Goal: Task Accomplishment & Management: Use online tool/utility

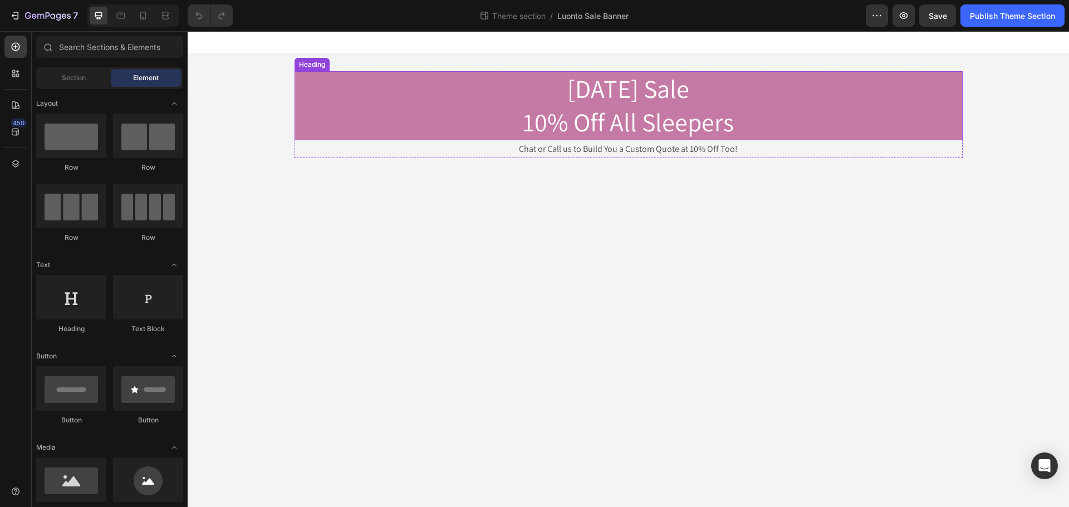
click at [694, 98] on h2 "[DATE] Sale 10% Off All Sleepers" at bounding box center [629, 105] width 668 height 69
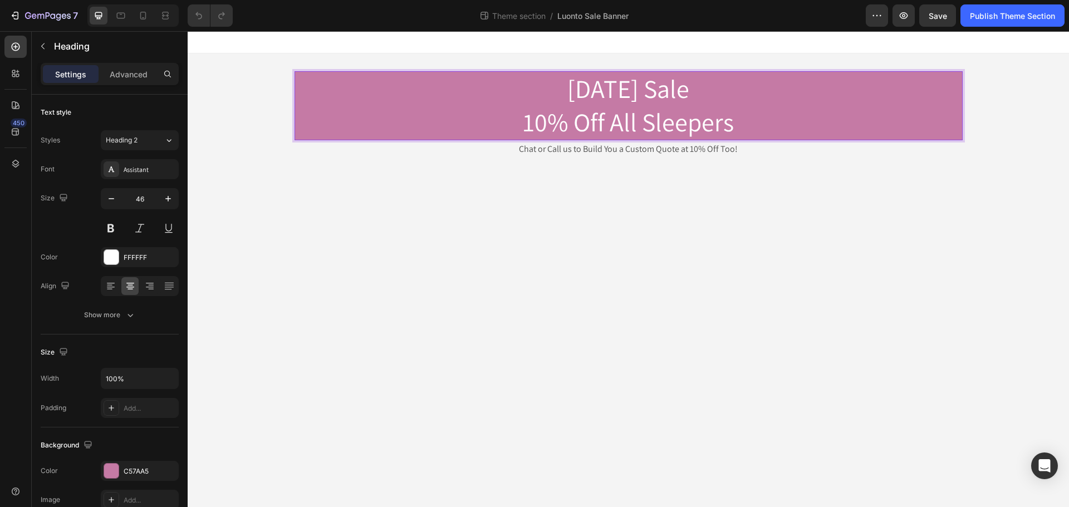
click at [626, 90] on p "[DATE] Sale 10% Off All Sleepers" at bounding box center [629, 105] width 666 height 67
drag, startPoint x: 630, startPoint y: 90, endPoint x: 531, endPoint y: 89, distance: 99.1
click at [531, 89] on p "[DATE] Sale 10% Off All Sleepers" at bounding box center [629, 105] width 666 height 67
click at [734, 125] on p "[DATE] Sale 10% Off All Sleepers" at bounding box center [629, 105] width 666 height 67
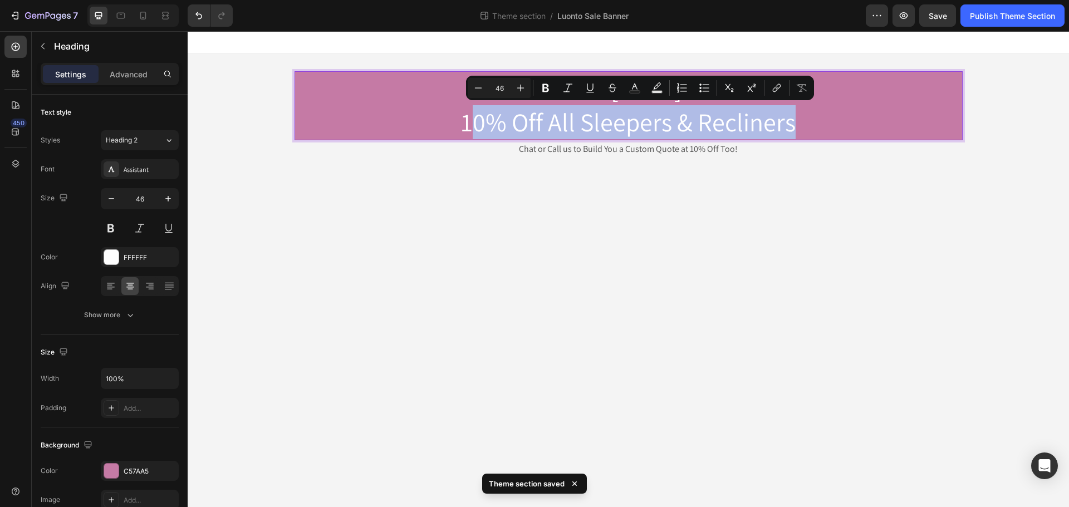
drag, startPoint x: 797, startPoint y: 125, endPoint x: 480, endPoint y: 116, distance: 317.5
click at [480, 116] on p "10% Off [DATE] Sale 10% Off All Sleepers & Recliners" at bounding box center [629, 105] width 666 height 67
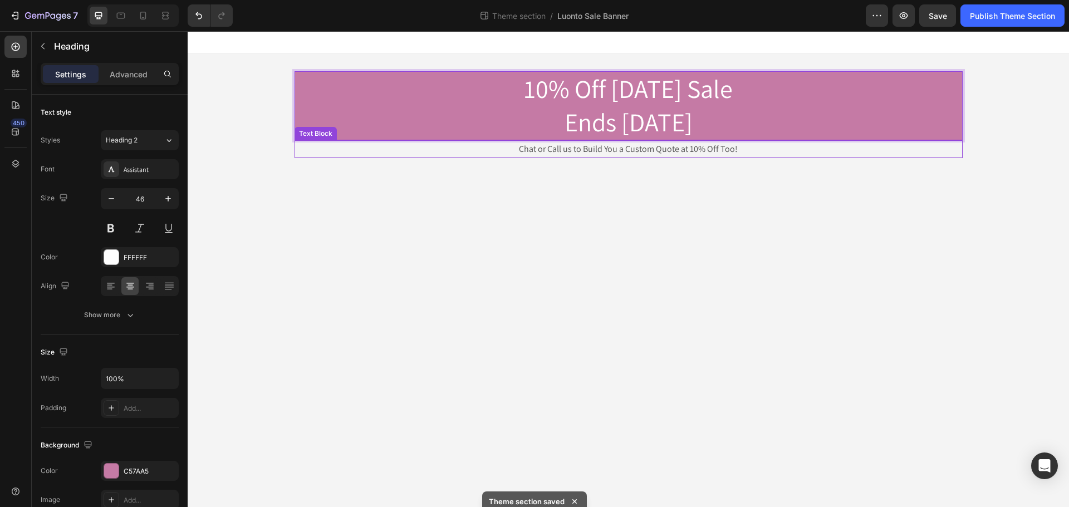
click at [604, 150] on p "Chat or Call us to Build You a Custom Quote at 10% Off Too!" at bounding box center [629, 149] width 666 height 16
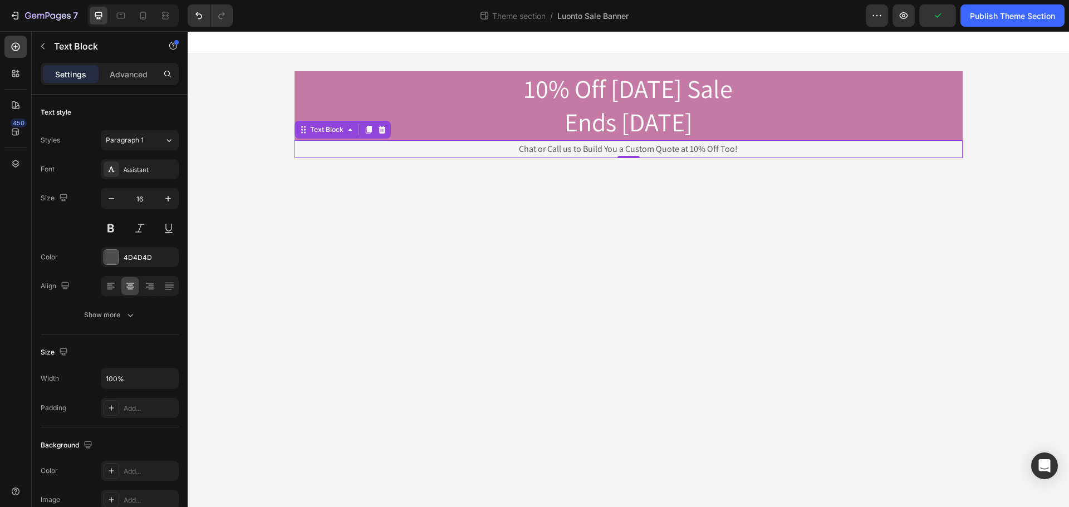
click at [727, 219] on body "10% Off [DATE] Sale Ends [DATE] Heading Chat or Call us to Build You a Custom Q…" at bounding box center [628, 269] width 881 height 476
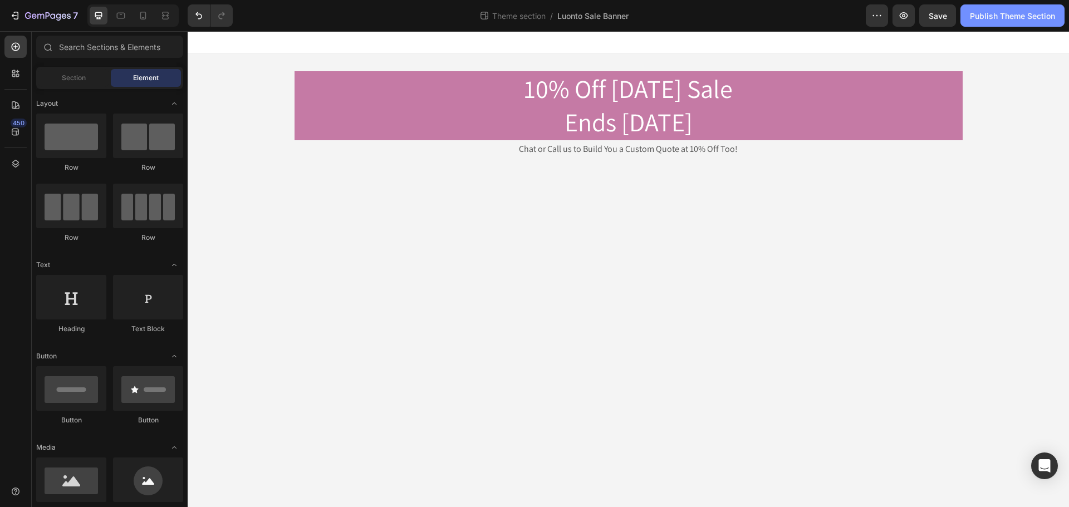
click at [1003, 22] on button "Publish Theme Section" at bounding box center [1013, 15] width 104 height 22
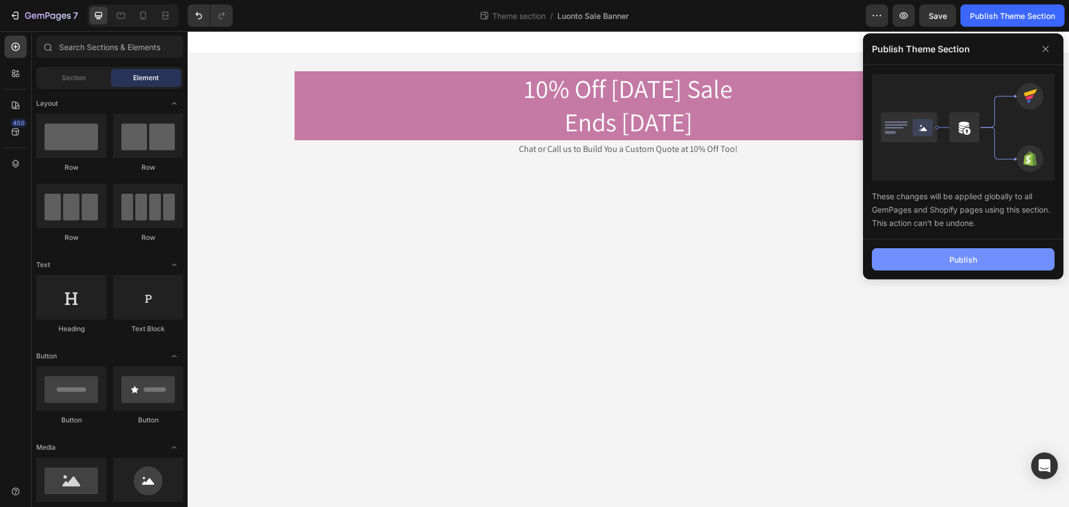
click at [961, 266] on button "Publish" at bounding box center [963, 259] width 183 height 22
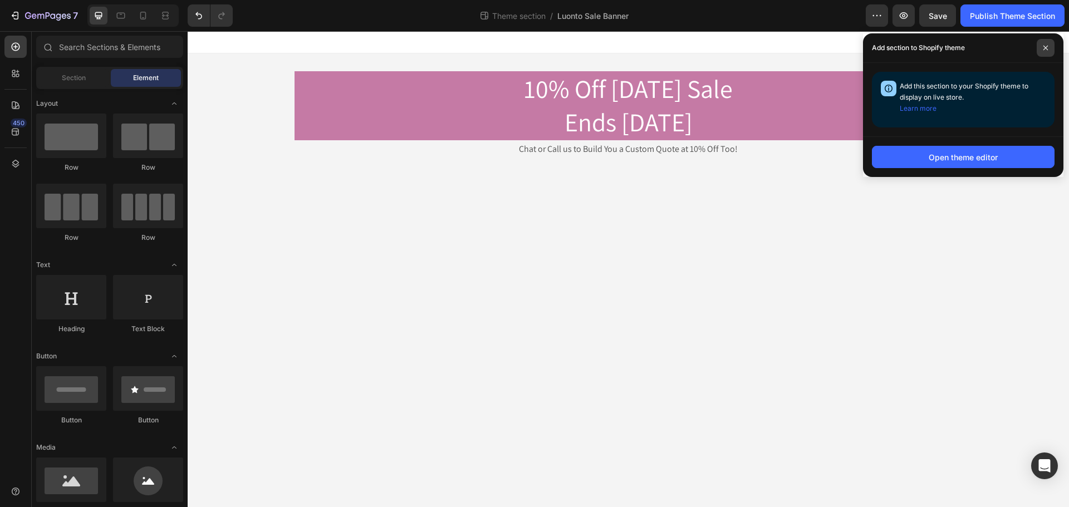
click at [1050, 47] on span at bounding box center [1046, 48] width 18 height 18
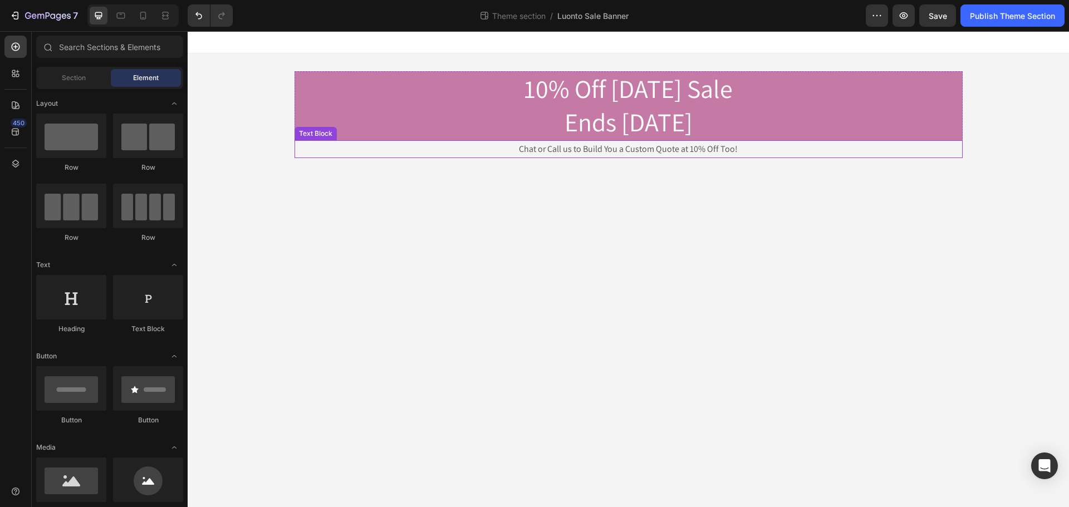
click at [622, 151] on p "Chat or Call us to Build You a Custom Quote at 10% Off Too!" at bounding box center [629, 149] width 666 height 16
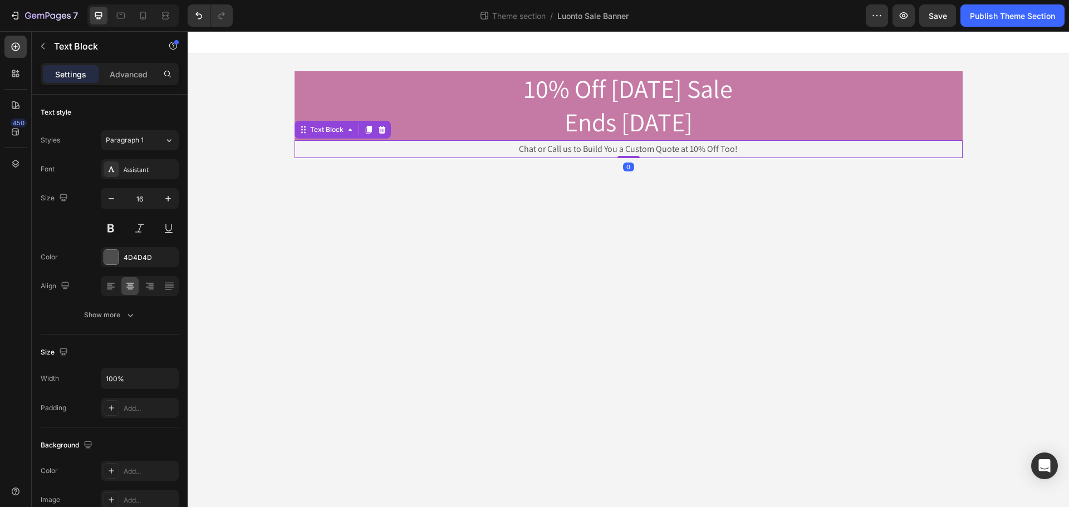
click at [619, 147] on p "Chat or Call us to Build You a Custom Quote at 10% Off Too!" at bounding box center [629, 149] width 666 height 16
click at [616, 149] on p "Chat or Call us to Build a Custom Quote at 10% Off Too!" at bounding box center [629, 149] width 666 height 16
click at [998, 26] on button "Publish Theme Section" at bounding box center [1013, 15] width 104 height 22
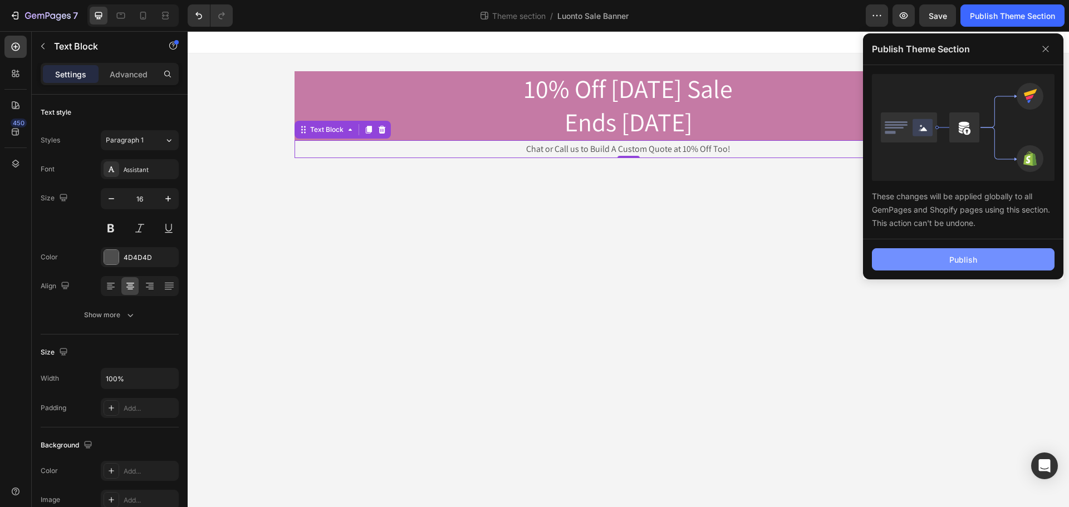
click at [971, 261] on div "Publish" at bounding box center [963, 260] width 28 height 12
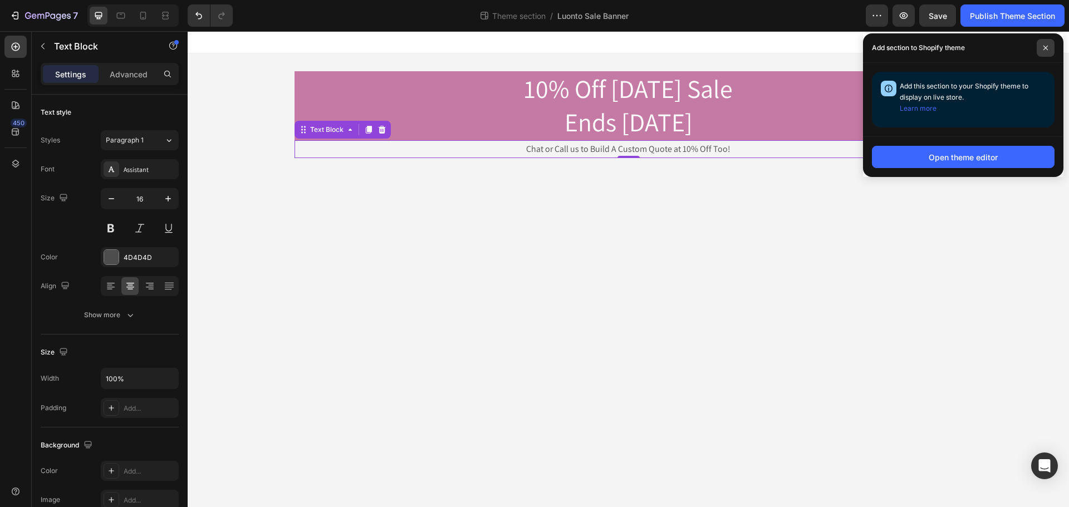
click at [1053, 49] on span at bounding box center [1046, 48] width 18 height 18
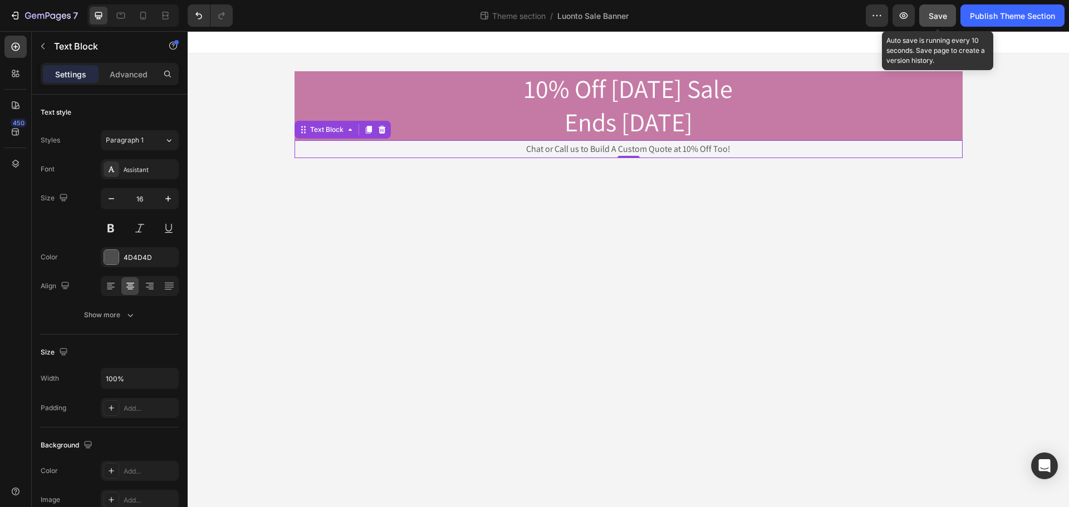
click at [938, 23] on button "Save" at bounding box center [937, 15] width 37 height 22
